Goal: Find specific page/section: Find specific page/section

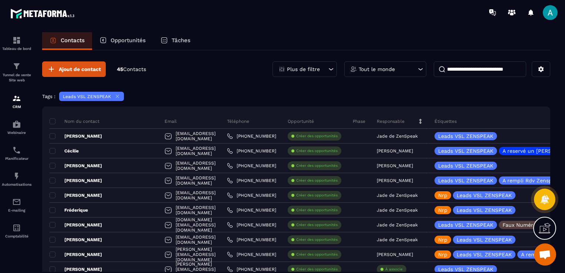
click at [117, 96] on icon at bounding box center [118, 97] width 6 height 6
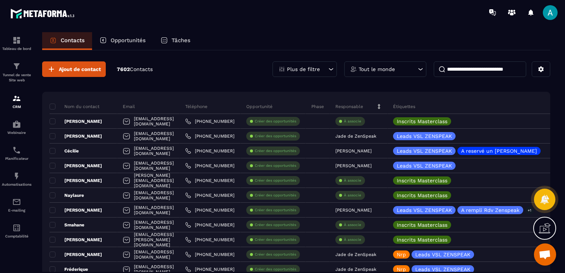
click at [314, 64] on div "Plus de filtre" at bounding box center [304, 69] width 64 height 16
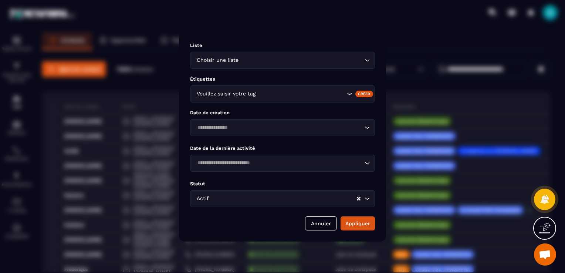
click at [262, 88] on div "Veuillez saisir votre tag" at bounding box center [282, 93] width 185 height 17
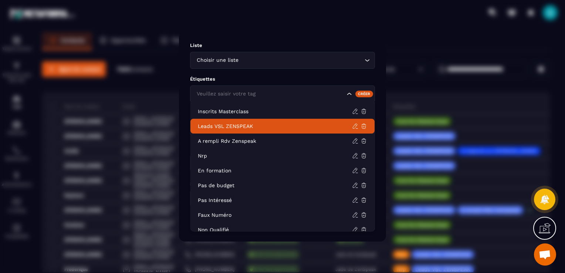
click at [256, 121] on li "Leads VSL ZENSPEAK" at bounding box center [282, 126] width 184 height 15
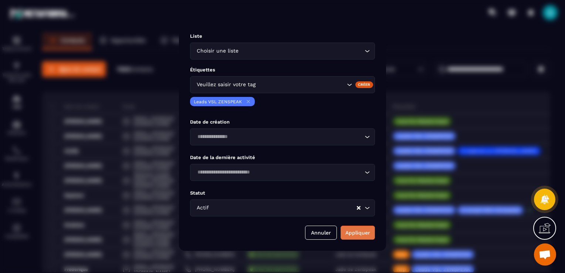
click at [349, 231] on button "Appliquer" at bounding box center [357, 232] width 34 height 14
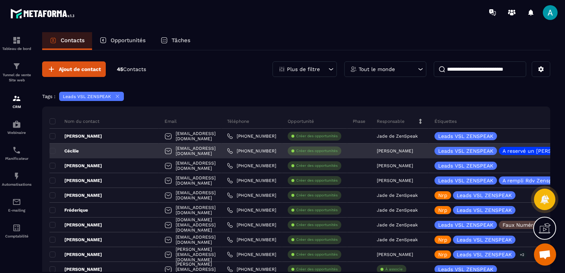
click at [180, 147] on div "[EMAIL_ADDRESS][DOMAIN_NAME]" at bounding box center [190, 150] width 62 height 15
click at [177, 151] on div "[EMAIL_ADDRESS][DOMAIN_NAME]" at bounding box center [190, 150] width 62 height 15
click at [75, 152] on p "Cécilie" at bounding box center [64, 151] width 29 height 6
